Goal: Task Accomplishment & Management: Manage account settings

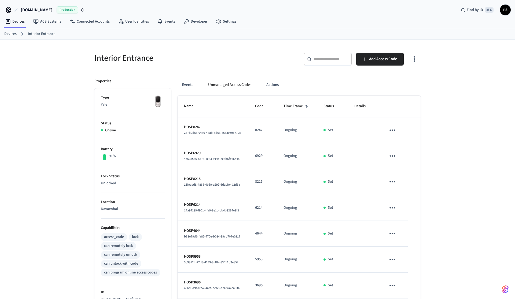
scroll to position [103, 0]
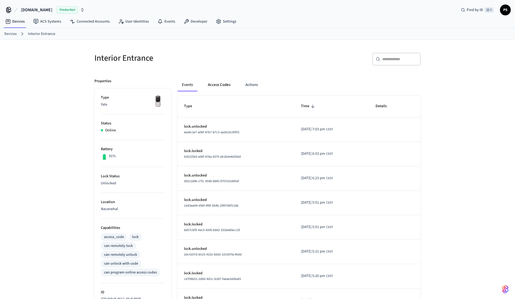
click at [227, 89] on button "Access Codes" at bounding box center [219, 84] width 31 height 13
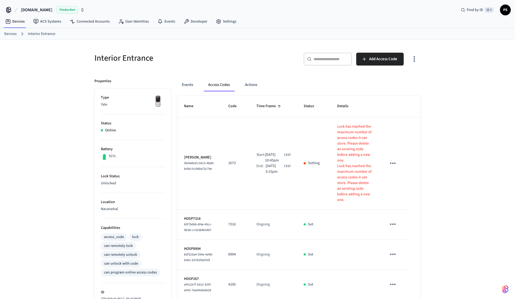
click at [412, 60] on icon "button" at bounding box center [414, 59] width 8 height 8
click at [392, 81] on li "Show unmanaged access codes on device" at bounding box center [379, 81] width 75 height 14
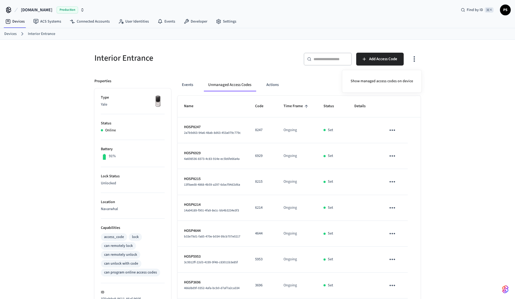
click at [458, 127] on div at bounding box center [257, 149] width 515 height 299
click at [393, 130] on icon "sticky table" at bounding box center [392, 130] width 8 height 8
click at [404, 165] on li "Delete" at bounding box center [415, 160] width 47 height 14
click at [393, 157] on icon "sticky table" at bounding box center [392, 156] width 8 height 8
click at [405, 187] on li "Delete" at bounding box center [415, 186] width 47 height 14
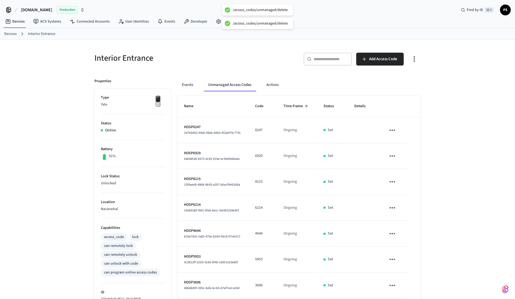
click at [389, 182] on icon "sticky table" at bounding box center [392, 181] width 8 height 8
click at [402, 217] on li "Delete" at bounding box center [415, 212] width 47 height 14
click at [392, 207] on icon "sticky table" at bounding box center [393, 207] width 6 height 1
click at [411, 237] on li "Delete" at bounding box center [417, 234] width 47 height 14
click at [392, 233] on icon "sticky table" at bounding box center [393, 233] width 6 height 1
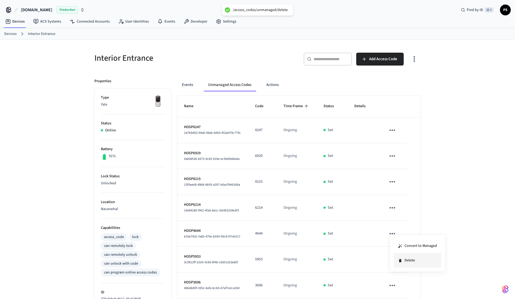
click at [410, 265] on li "Delete" at bounding box center [417, 260] width 47 height 14
click at [396, 262] on icon "sticky table" at bounding box center [392, 259] width 8 height 8
click at [415, 286] on li "Delete" at bounding box center [415, 283] width 47 height 14
click at [393, 285] on icon "sticky table" at bounding box center [392, 285] width 8 height 8
click at [409, 284] on li "Delete" at bounding box center [415, 283] width 47 height 14
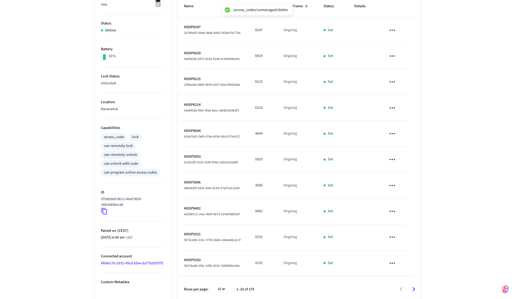
scroll to position [103, 0]
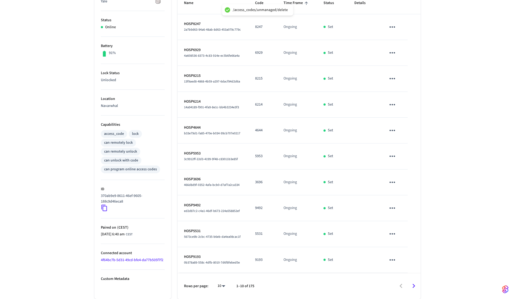
click at [387, 180] on button "sticky table" at bounding box center [392, 182] width 13 height 13
click at [403, 217] on li "Delete" at bounding box center [413, 214] width 47 height 14
click at [394, 213] on button "sticky table" at bounding box center [392, 208] width 13 height 13
click at [406, 237] on li "Delete" at bounding box center [413, 240] width 47 height 14
click at [390, 234] on icon "sticky table" at bounding box center [393, 233] width 6 height 1
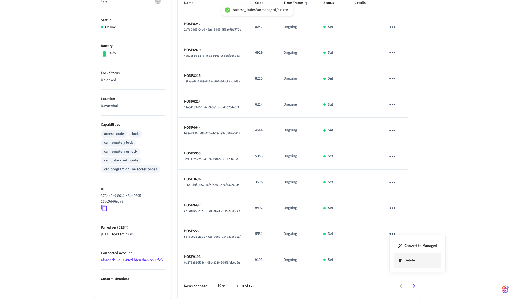
click at [402, 264] on li "Delete" at bounding box center [417, 260] width 47 height 14
click at [393, 262] on icon "sticky table" at bounding box center [392, 259] width 8 height 8
click at [407, 281] on li "Delete" at bounding box center [415, 283] width 47 height 14
click at [418, 286] on icon "Go to next page" at bounding box center [414, 285] width 8 height 8
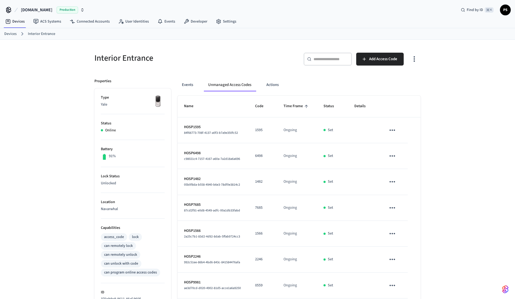
click at [391, 131] on icon "sticky table" at bounding box center [392, 130] width 8 height 8
click at [397, 158] on icon at bounding box center [399, 160] width 4 height 4
click at [386, 156] on button "sticky table" at bounding box center [392, 155] width 13 height 13
click at [398, 185] on li "Delete" at bounding box center [413, 188] width 47 height 14
click at [393, 182] on icon "sticky table" at bounding box center [393, 181] width 6 height 1
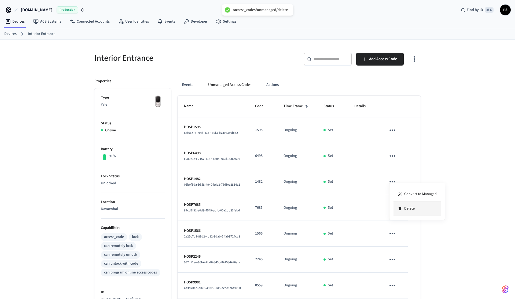
click at [402, 210] on icon at bounding box center [400, 208] width 4 height 4
click at [390, 208] on icon "sticky table" at bounding box center [393, 207] width 6 height 1
click at [405, 229] on li "Delete" at bounding box center [417, 234] width 47 height 14
click at [387, 232] on button "sticky table" at bounding box center [392, 233] width 13 height 13
click at [406, 262] on li "Delete" at bounding box center [413, 266] width 47 height 14
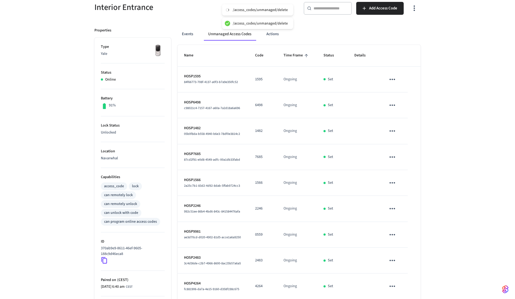
scroll to position [73, 0]
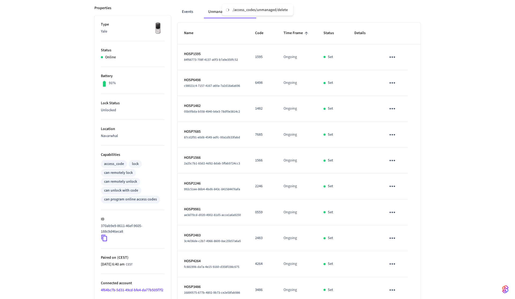
click at [393, 186] on icon "sticky table" at bounding box center [392, 186] width 8 height 8
click at [403, 219] on li "Delete" at bounding box center [415, 216] width 47 height 14
click at [391, 213] on icon "sticky table" at bounding box center [392, 212] width 8 height 8
click at [401, 243] on li "Delete" at bounding box center [415, 242] width 47 height 14
click at [391, 237] on icon "sticky table" at bounding box center [392, 238] width 8 height 8
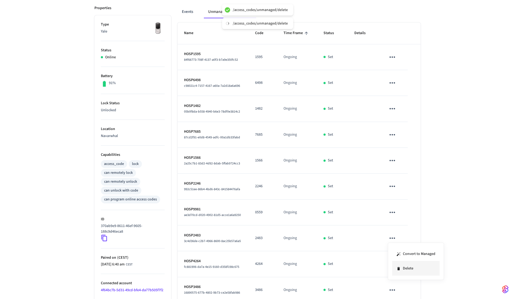
click at [403, 270] on li "Delete" at bounding box center [415, 268] width 47 height 14
click at [391, 265] on icon "sticky table" at bounding box center [392, 263] width 8 height 8
click at [410, 290] on li "Delete" at bounding box center [415, 283] width 47 height 14
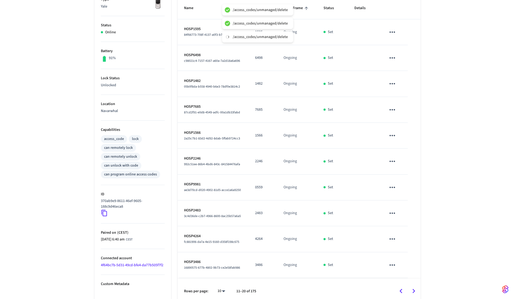
scroll to position [103, 0]
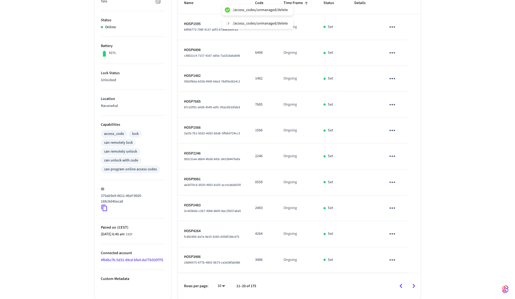
click at [394, 234] on icon "sticky table" at bounding box center [393, 233] width 6 height 1
click at [403, 262] on li "Delete" at bounding box center [417, 260] width 47 height 14
click at [388, 258] on icon "sticky table" at bounding box center [392, 259] width 8 height 8
click at [407, 285] on li "Delete" at bounding box center [415, 283] width 47 height 14
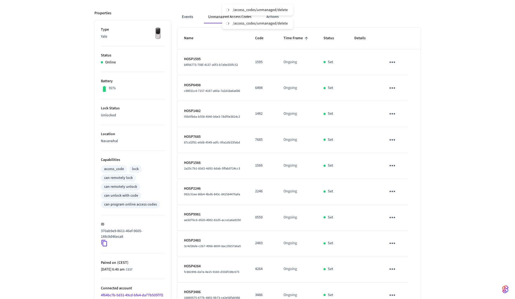
scroll to position [0, 0]
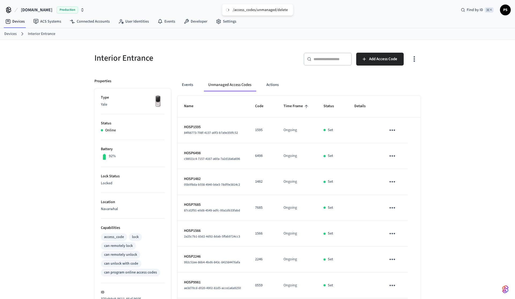
scroll to position [103, 0]
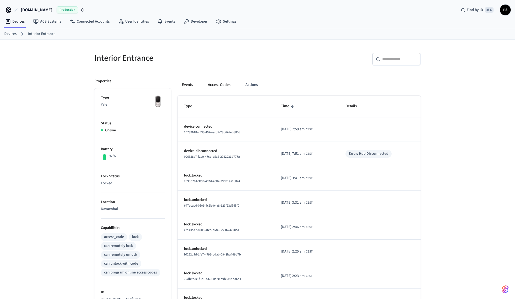
click at [218, 80] on button "Access Codes" at bounding box center [219, 84] width 31 height 13
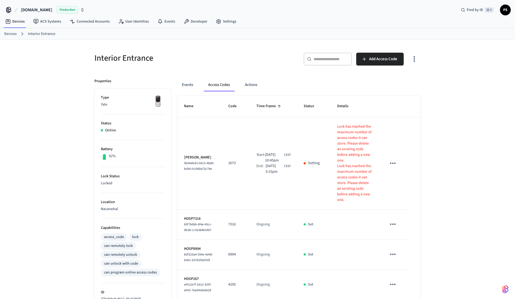
click at [417, 58] on icon "button" at bounding box center [414, 59] width 8 height 8
click at [401, 78] on li "Show unmanaged access codes on device" at bounding box center [379, 81] width 75 height 14
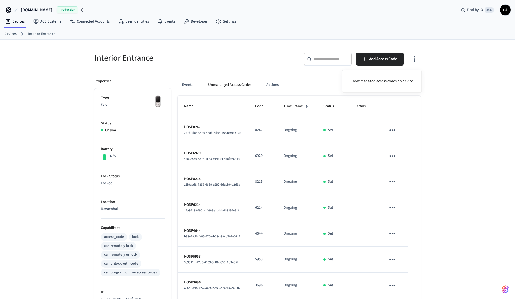
click at [454, 78] on div at bounding box center [257, 149] width 515 height 299
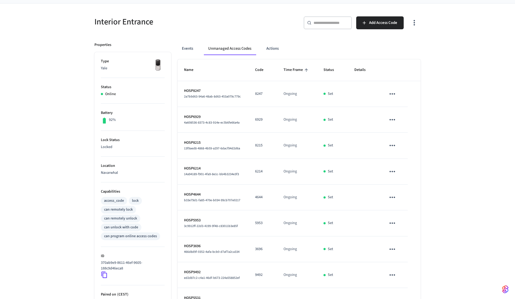
scroll to position [34, 0]
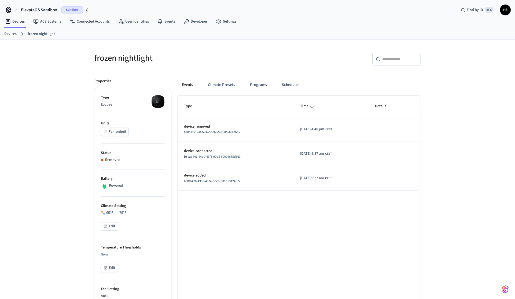
click at [211, 81] on button "Climate Presets" at bounding box center [222, 84] width 36 height 13
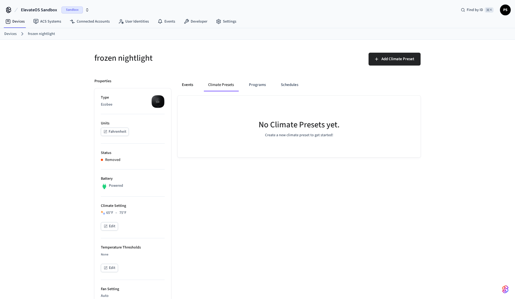
click at [190, 86] on button "Events" at bounding box center [188, 84] width 20 height 13
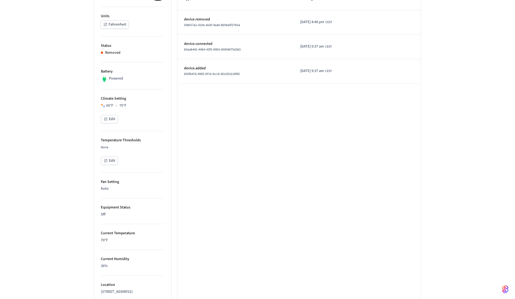
scroll to position [291, 0]
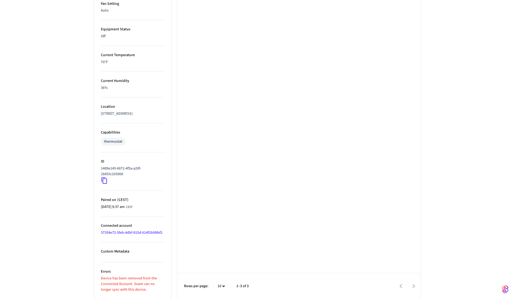
click at [142, 232] on link "37354e72-5feb-4dbf-815d-614f1b98fef1" at bounding box center [132, 232] width 62 height 5
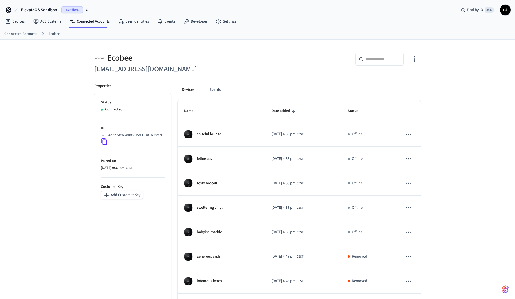
click at [412, 58] on icon "button" at bounding box center [414, 59] width 8 height 8
click at [253, 71] on div at bounding box center [257, 149] width 515 height 299
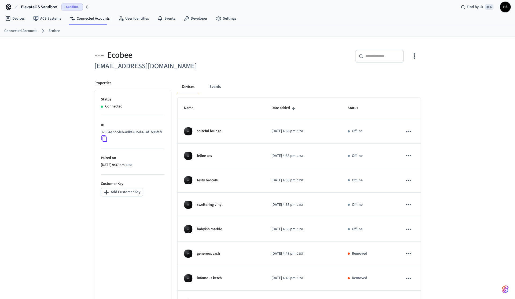
click at [417, 57] on icon "button" at bounding box center [414, 56] width 8 height 8
click at [401, 80] on span "Sync Account" at bounding box center [399, 77] width 22 height 5
click at [239, 74] on div at bounding box center [257, 149] width 515 height 299
click at [52, 92] on div "Ecobee [EMAIL_ADDRESS][DOMAIN_NAME] ​ ​ Properties Status Connected ID 37354e72…" at bounding box center [257, 213] width 515 height 353
